Goal: Transaction & Acquisition: Purchase product/service

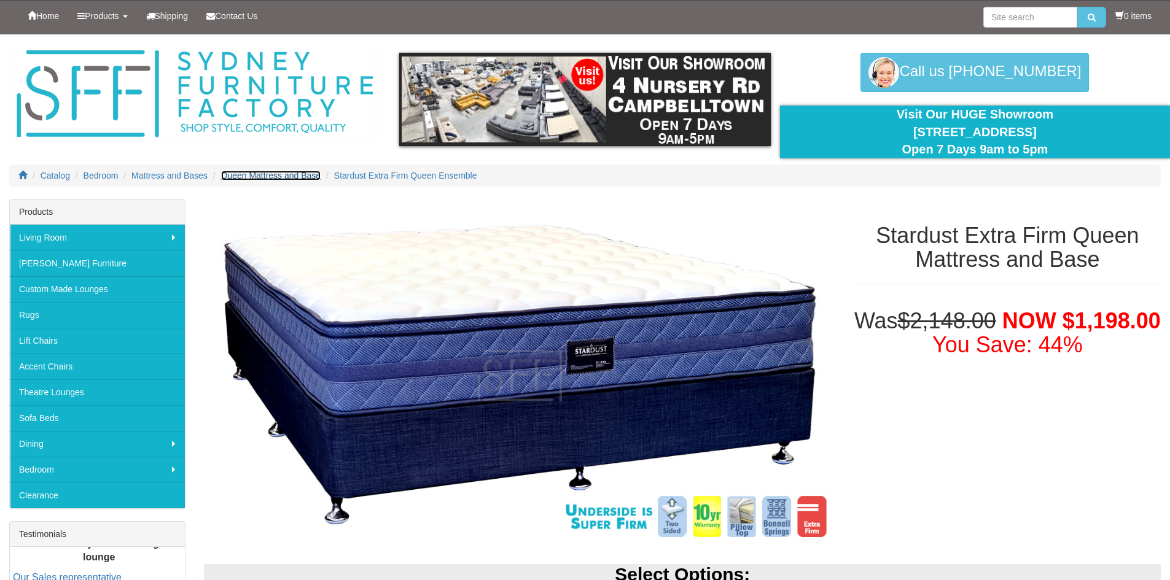
click at [280, 175] on span "Queen Mattress and Base" at bounding box center [271, 176] width 100 height 10
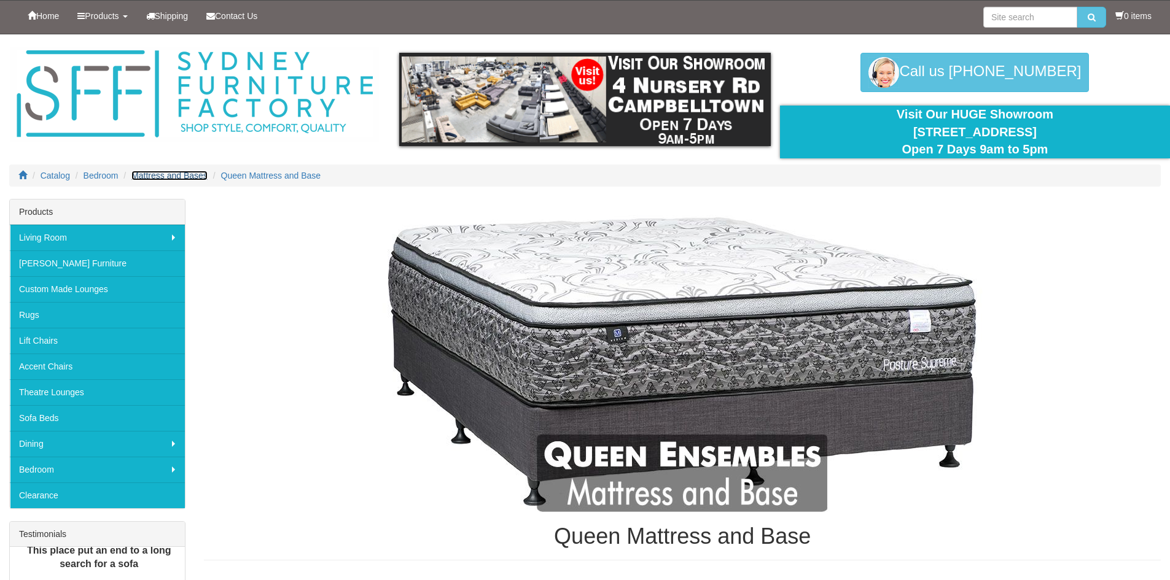
click at [175, 174] on span "Mattress and Bases" at bounding box center [169, 176] width 76 height 10
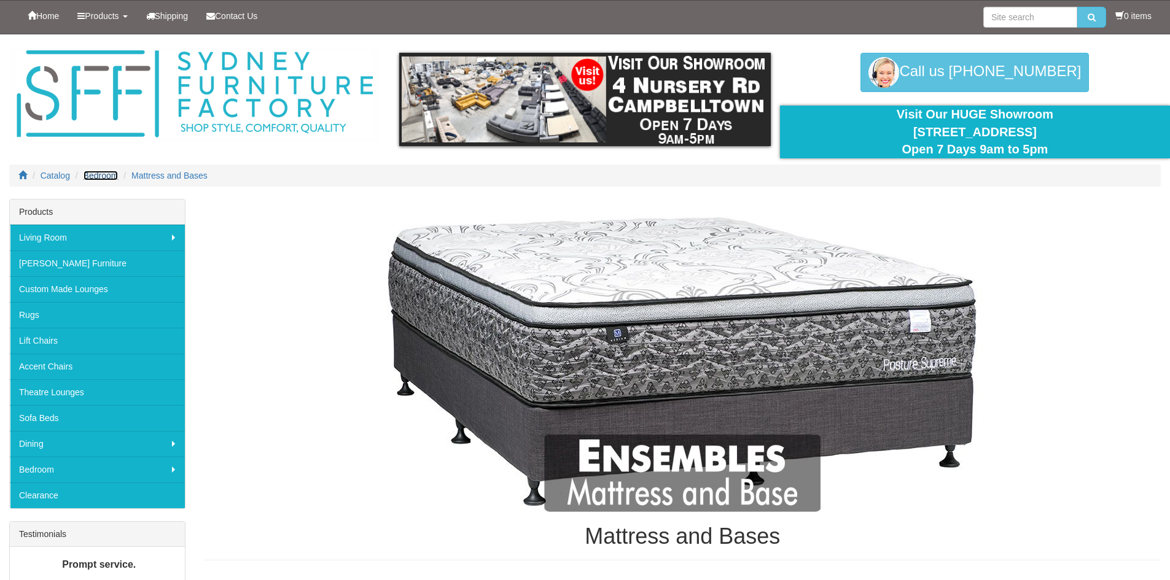
click at [88, 177] on span "Bedroom" at bounding box center [100, 176] width 35 height 10
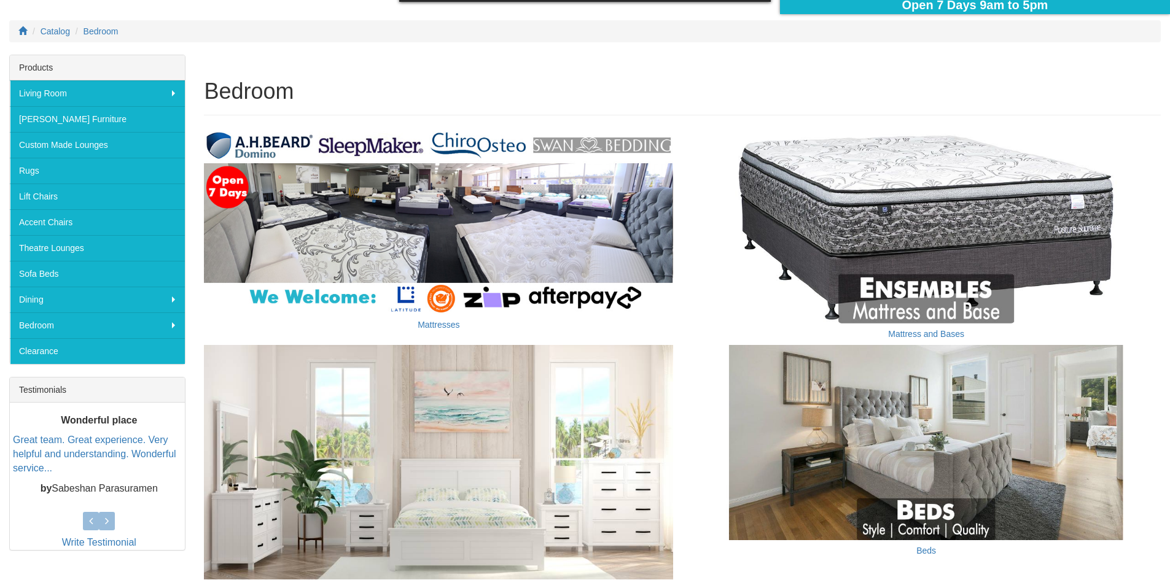
scroll to position [123, 0]
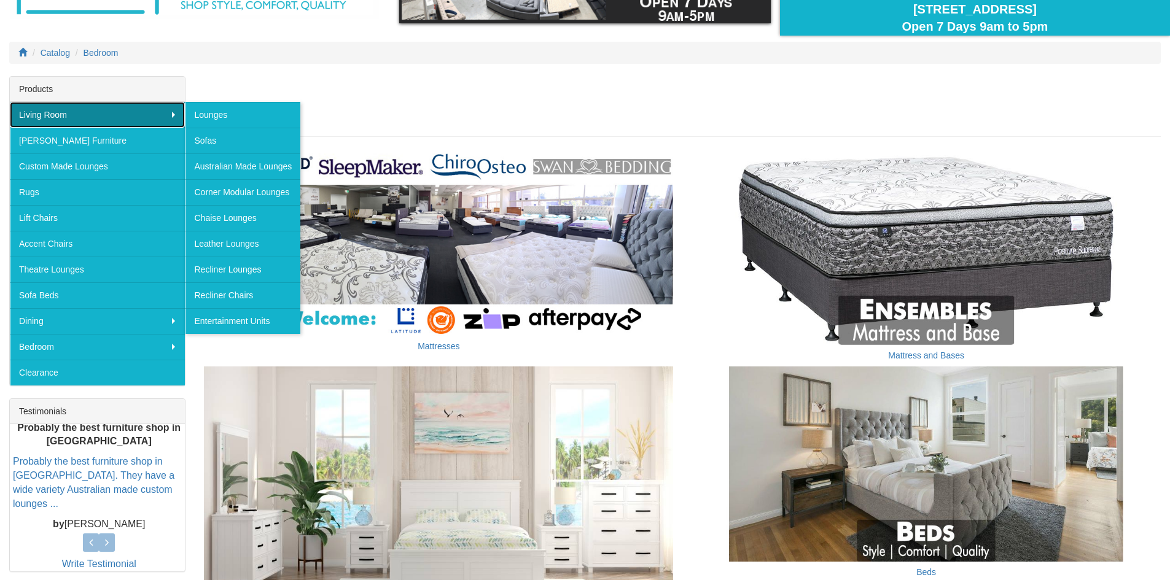
click at [133, 120] on link "Living Room" at bounding box center [97, 115] width 175 height 26
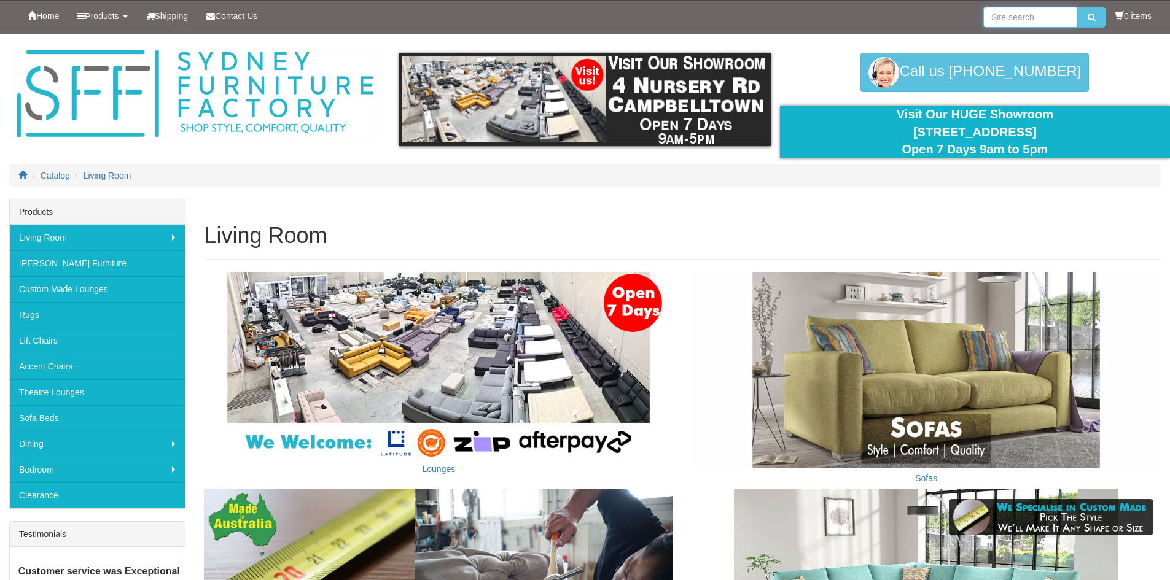
click at [1028, 24] on input "search" at bounding box center [1030, 17] width 94 height 21
type input "mattress"
click at [1077, 7] on button "submit" at bounding box center [1091, 17] width 29 height 21
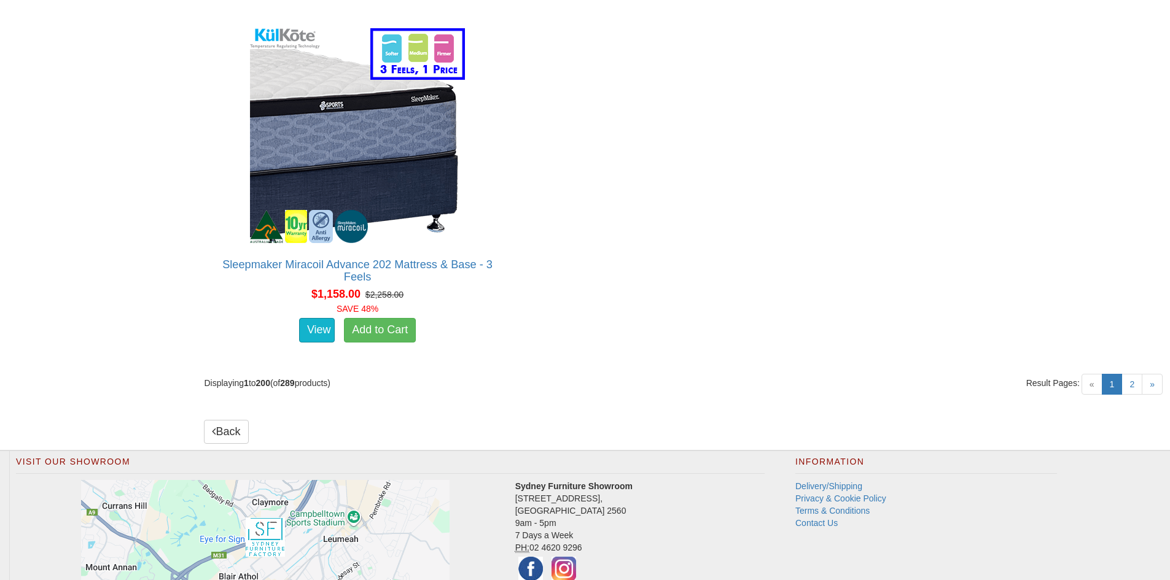
scroll to position [28530, 0]
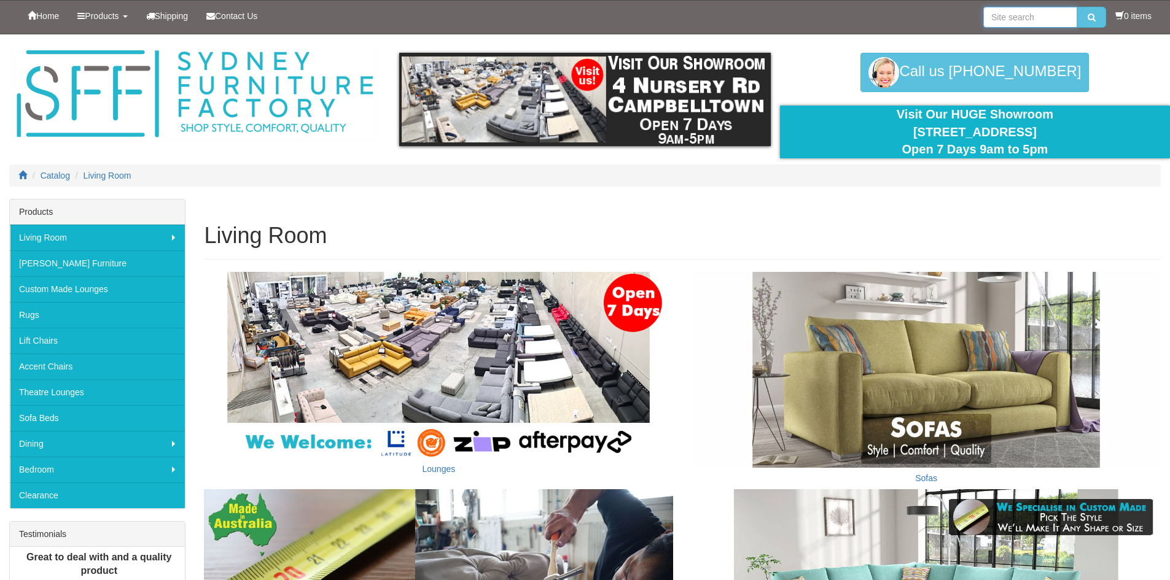
click at [1006, 21] on input "search" at bounding box center [1030, 17] width 94 height 21
type input "stardust"
click at [1077, 7] on button "submit" at bounding box center [1091, 17] width 29 height 21
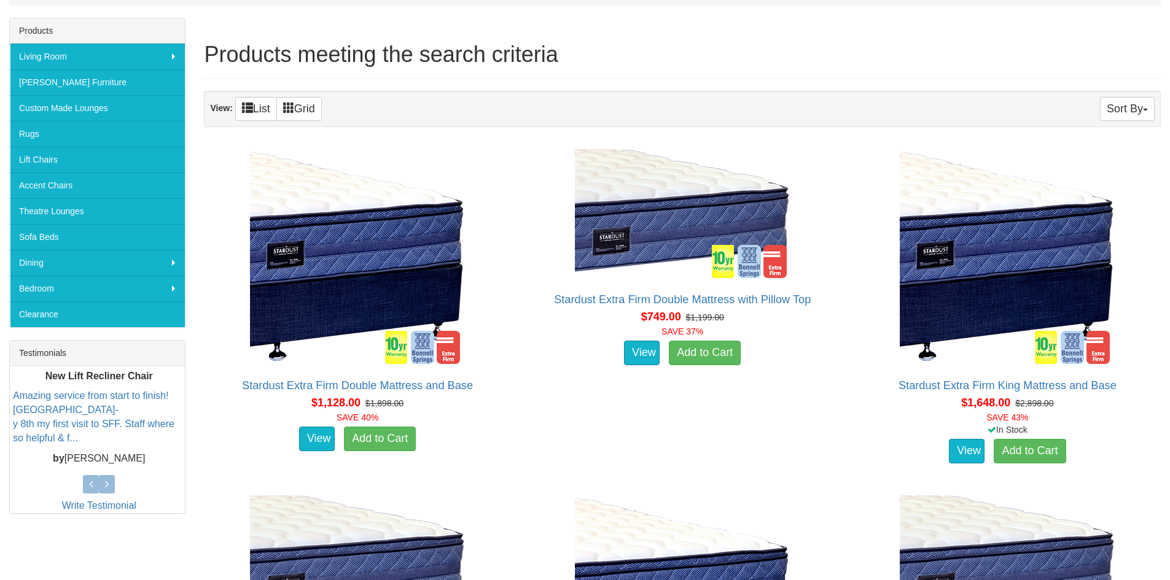
scroll to position [184, 0]
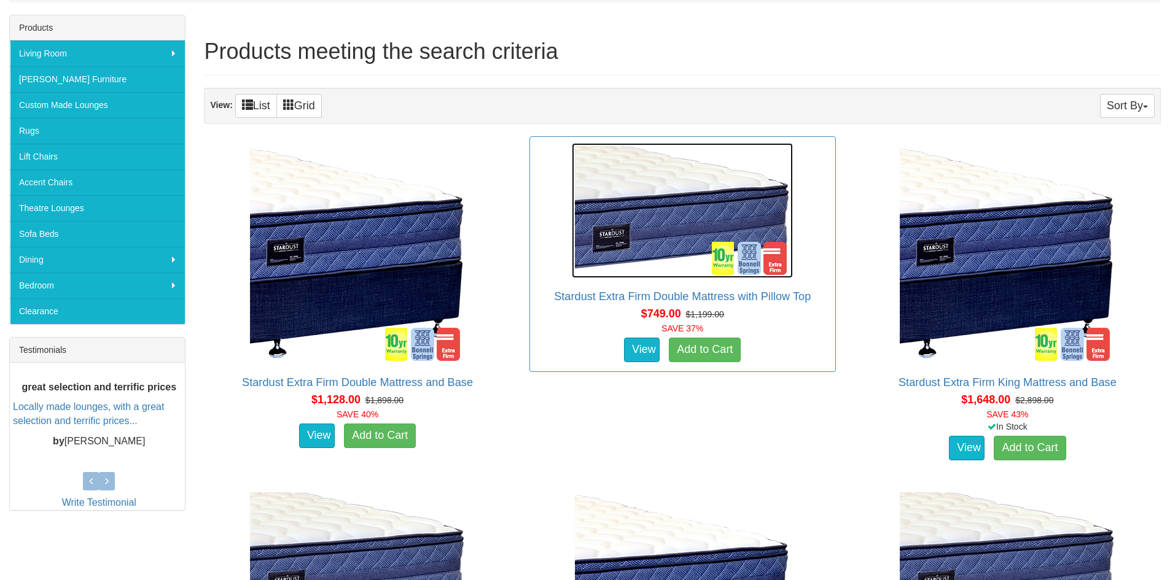
click at [671, 214] on img at bounding box center [682, 210] width 221 height 135
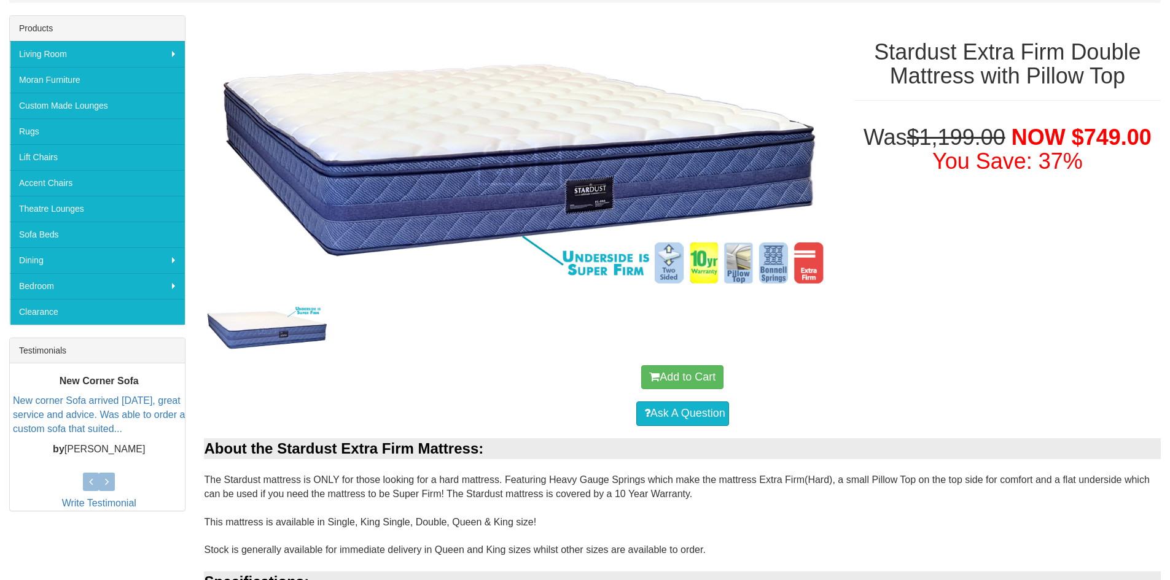
scroll to position [184, 0]
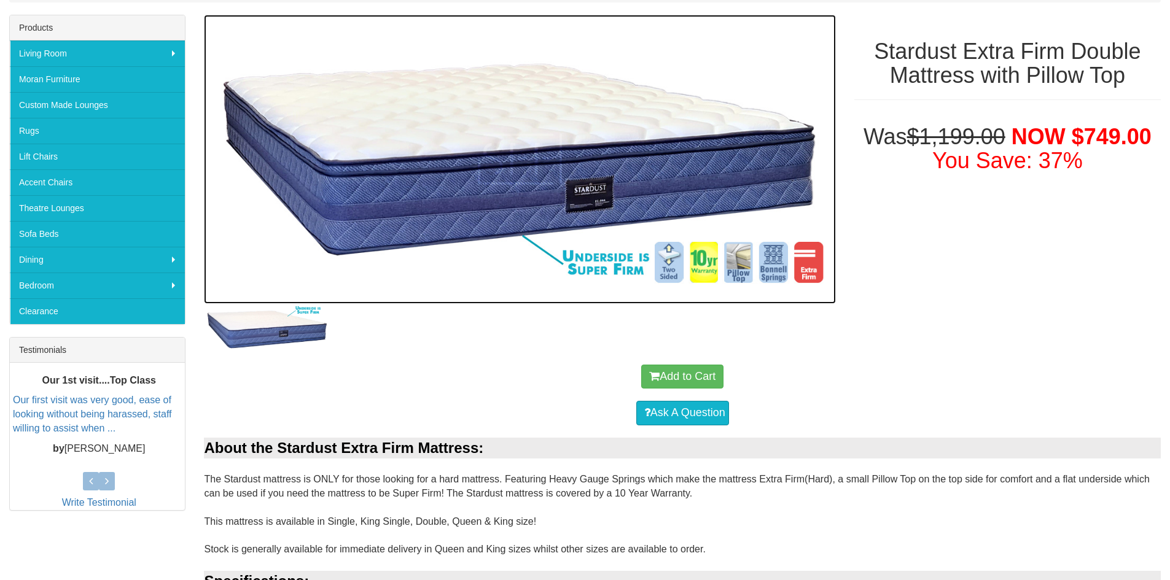
click at [575, 187] on img at bounding box center [519, 159] width 631 height 289
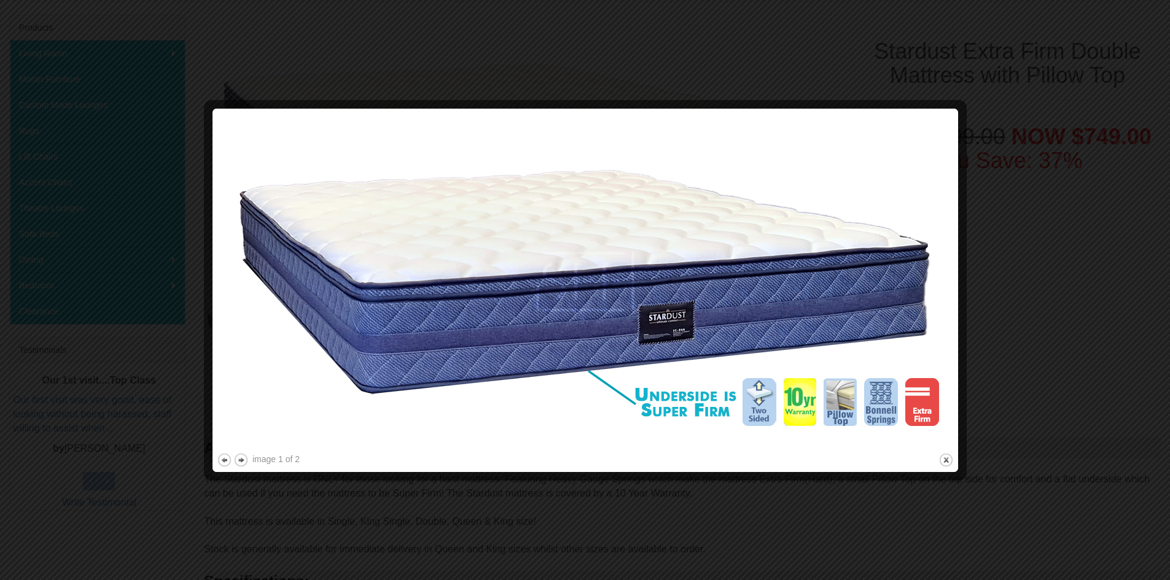
click at [666, 344] on img at bounding box center [585, 282] width 737 height 338
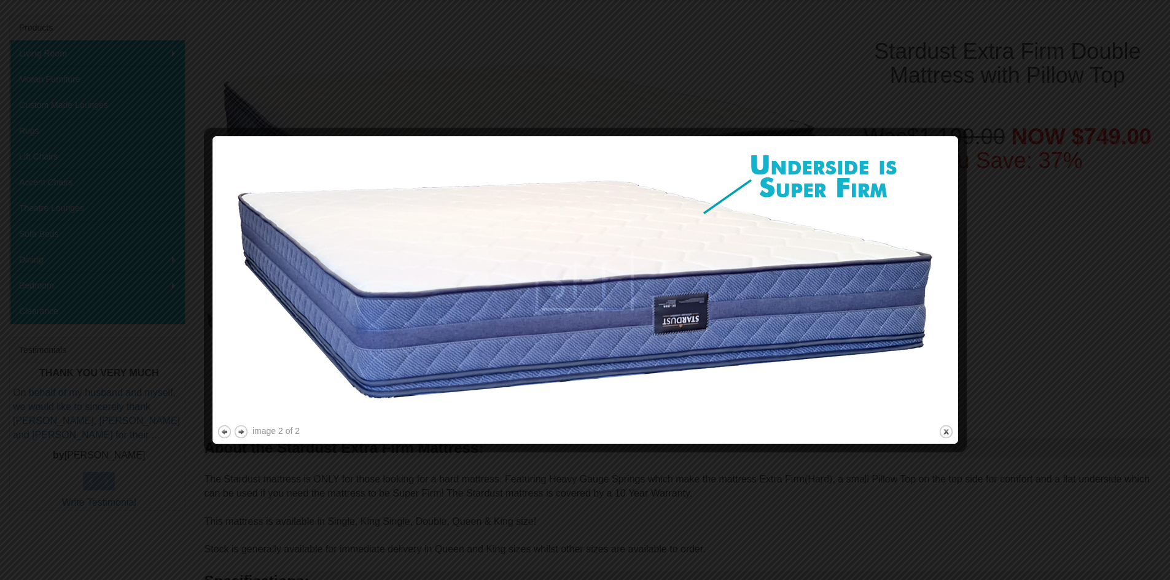
click at [666, 344] on img at bounding box center [585, 282] width 737 height 282
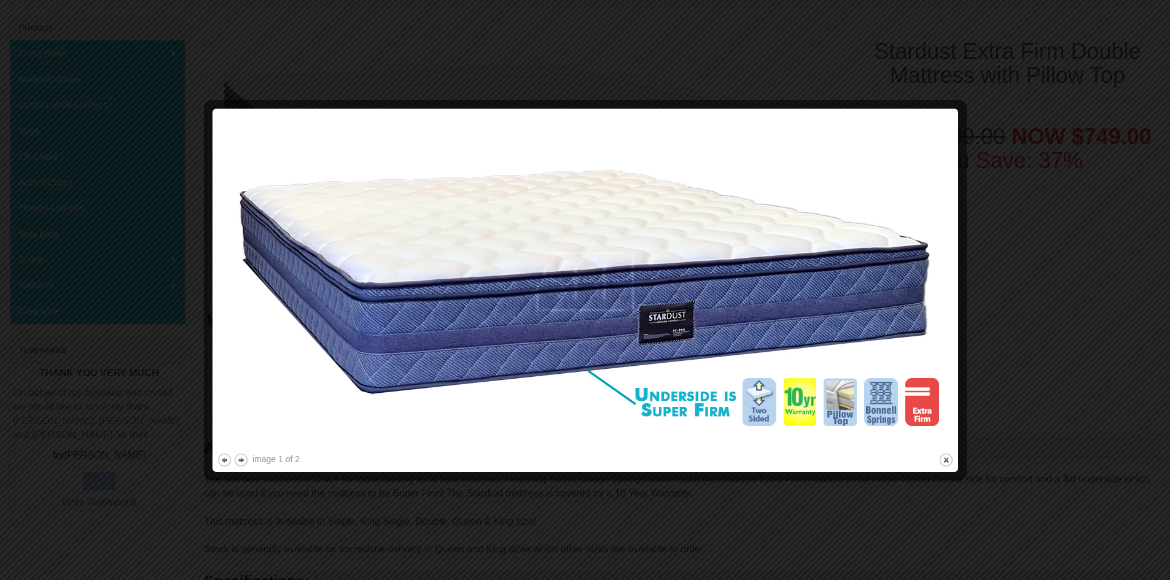
click at [106, 274] on div at bounding box center [585, 290] width 1170 height 580
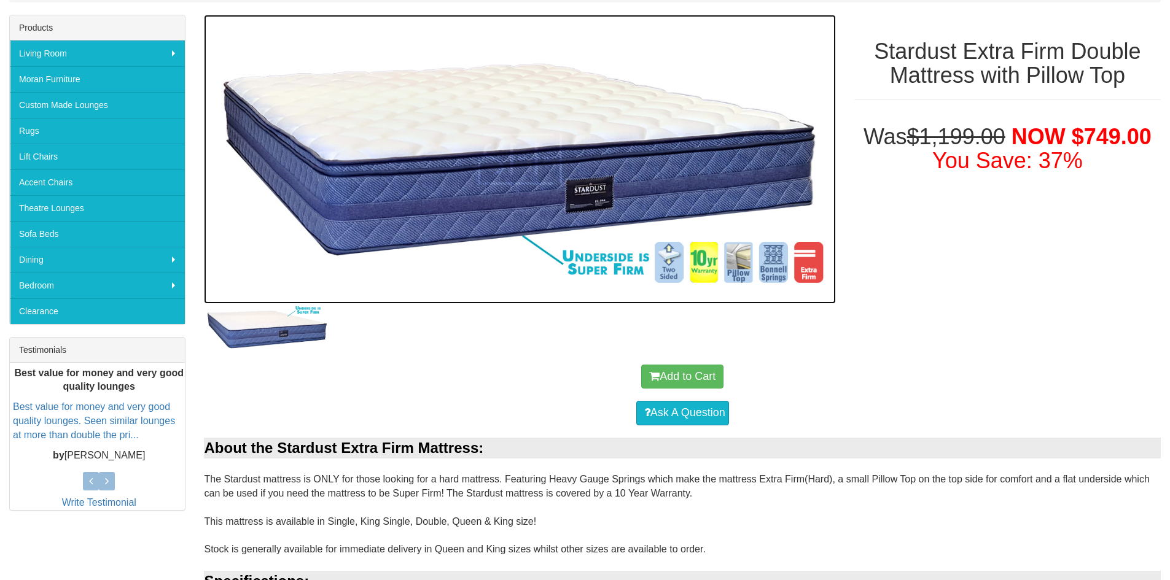
click at [685, 179] on img at bounding box center [519, 159] width 631 height 289
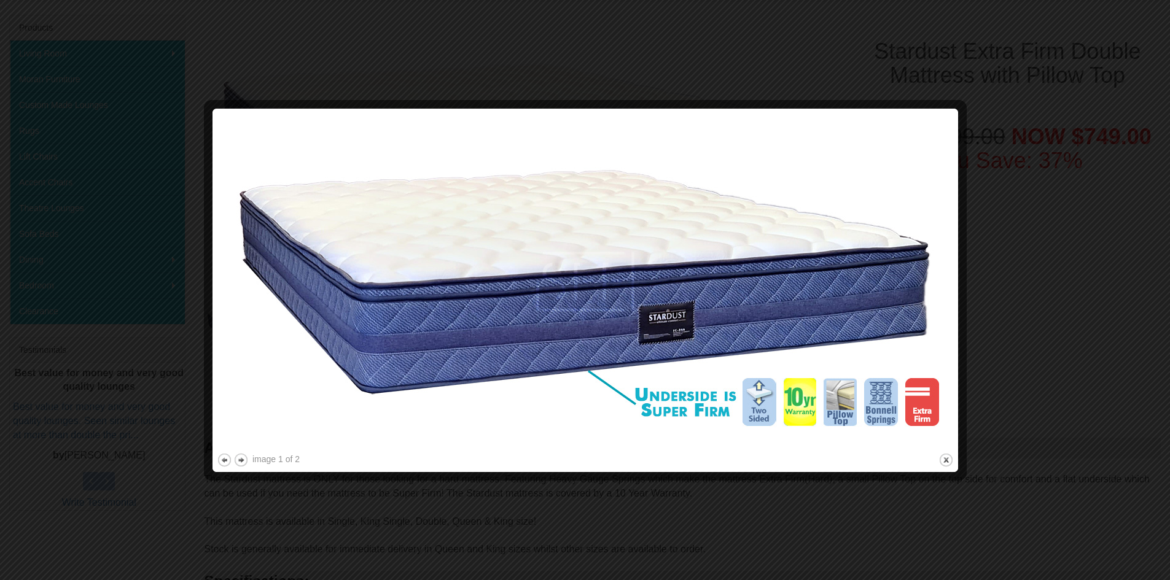
click at [933, 283] on img at bounding box center [585, 282] width 737 height 338
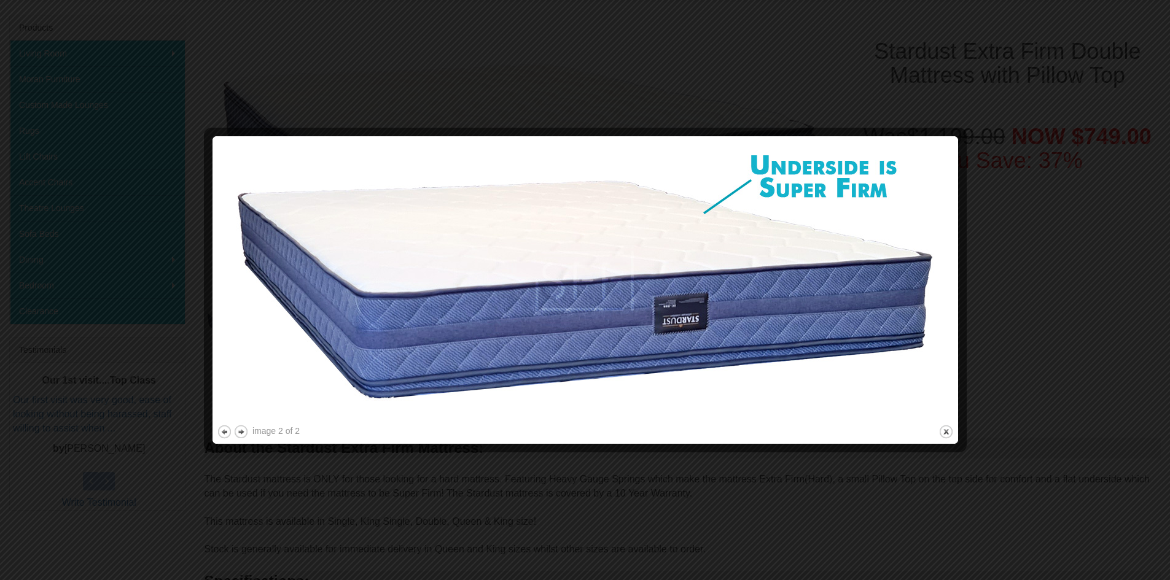
click at [829, 277] on img at bounding box center [585, 282] width 737 height 282
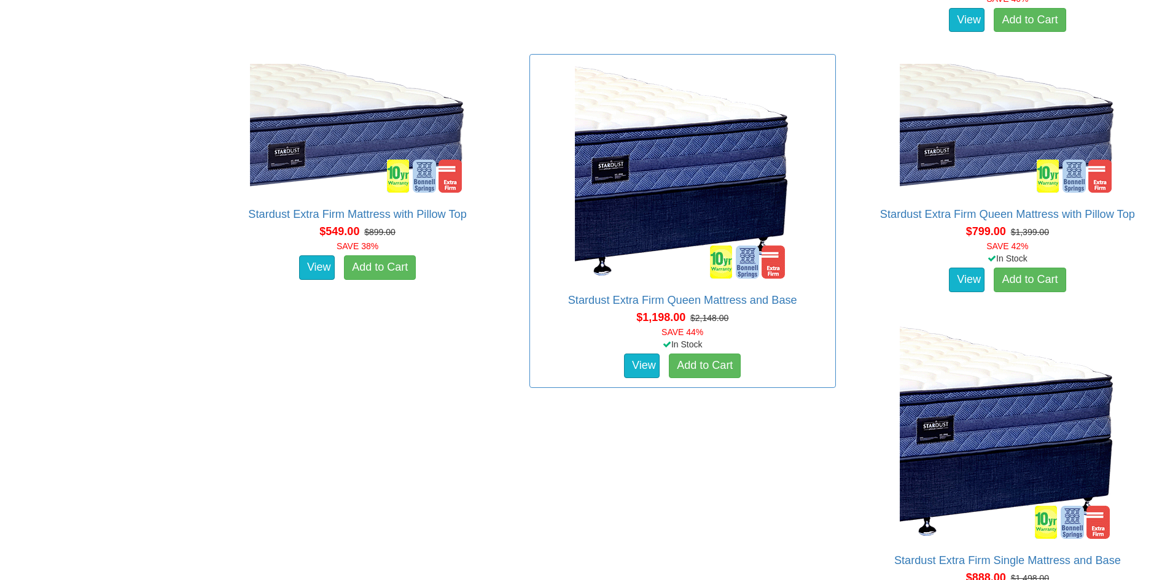
scroll to position [1166, 0]
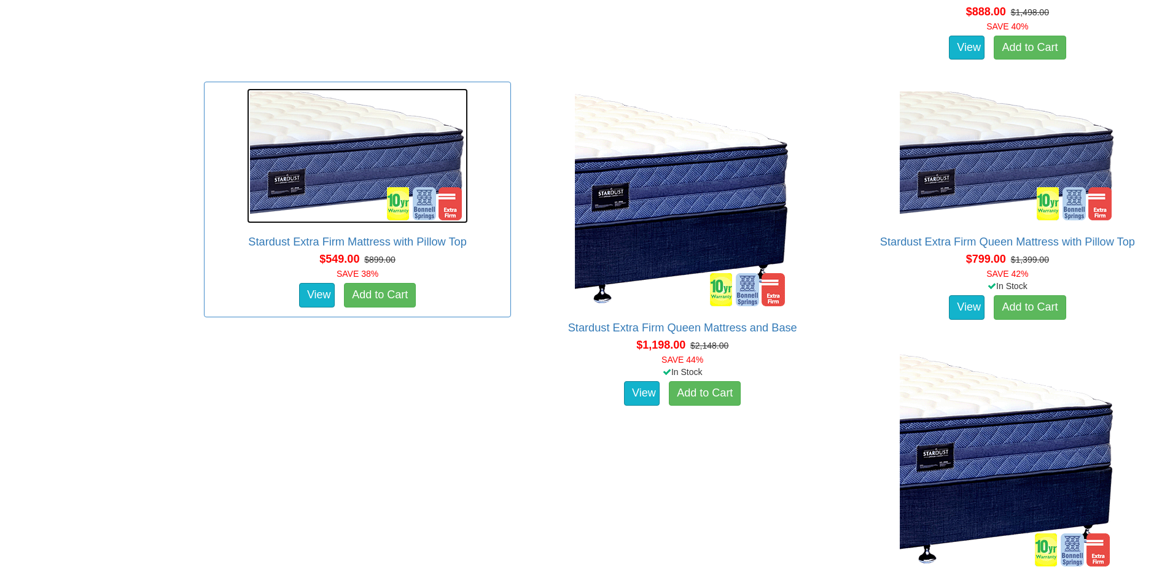
click at [405, 202] on img at bounding box center [357, 155] width 221 height 135
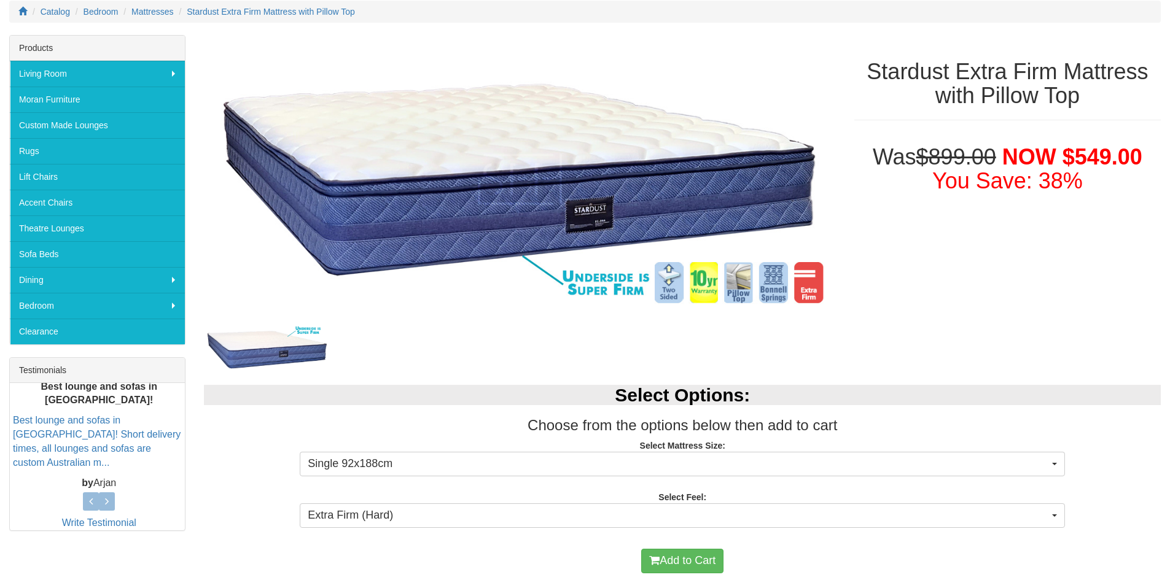
scroll to position [140, 0]
